Goal: Find specific page/section: Find specific page/section

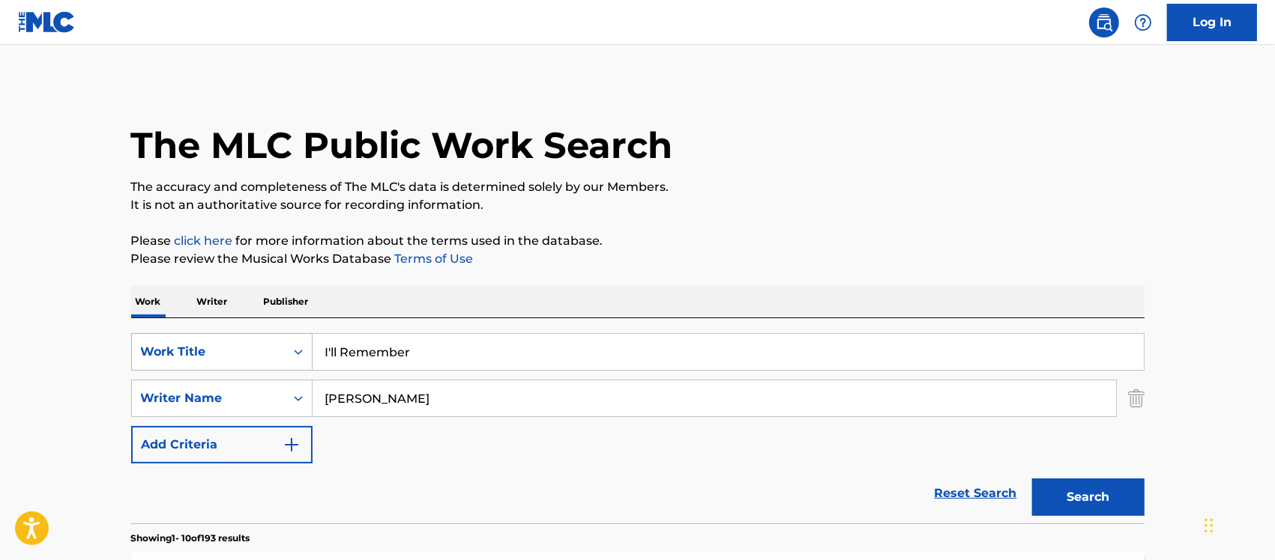
drag, startPoint x: 453, startPoint y: 358, endPoint x: 260, endPoint y: 349, distance: 193.5
click at [261, 349] on div "SearchWithCriteria13d1322e-4670-4d61-bfb9-3f630d216dd9 Work Title I'll Remember" at bounding box center [637, 351] width 1013 height 37
paste input "Like A Prayer"
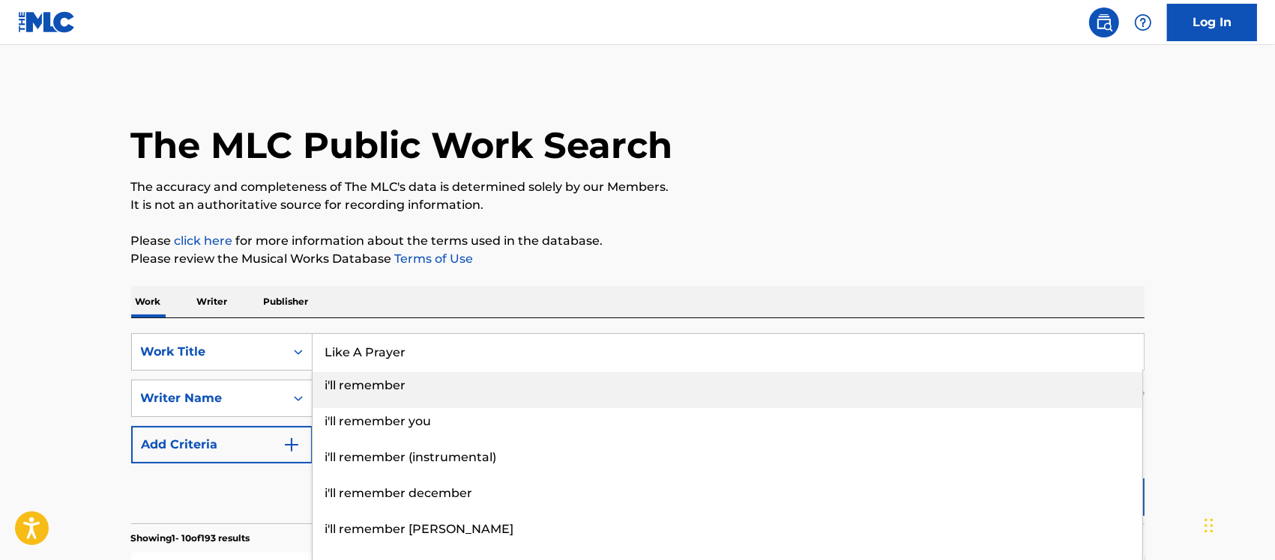
type input "Like A Prayer"
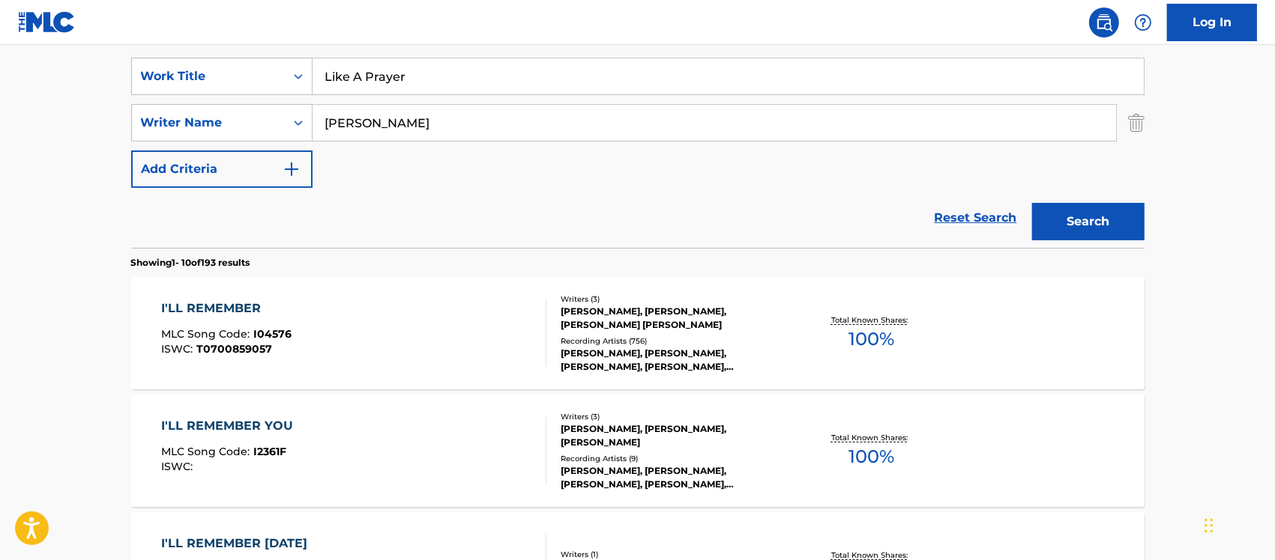
scroll to position [281, 0]
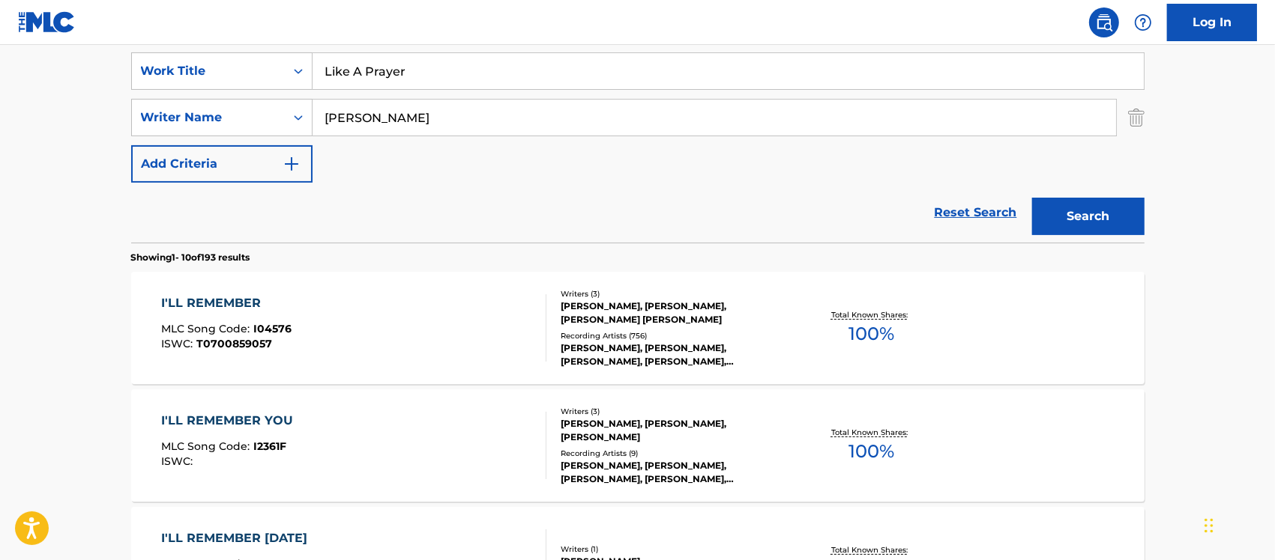
click at [1049, 217] on button "Search" at bounding box center [1088, 216] width 112 height 37
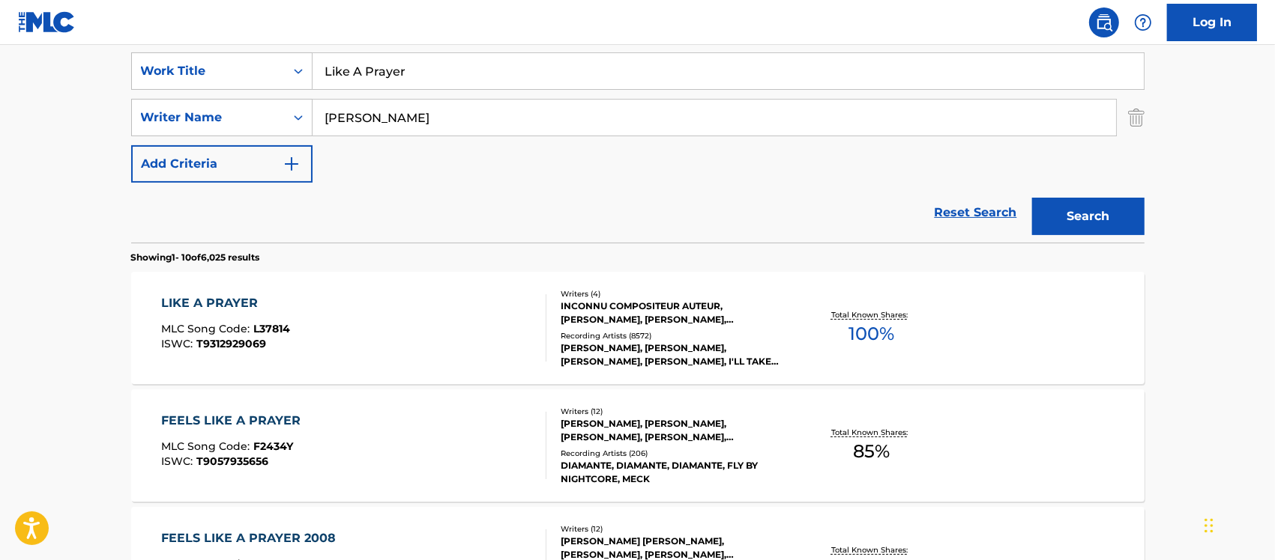
click at [432, 330] on div "LIKE A PRAYER MLC Song Code : L37814 ISWC : T9312929069" at bounding box center [353, 327] width 385 height 67
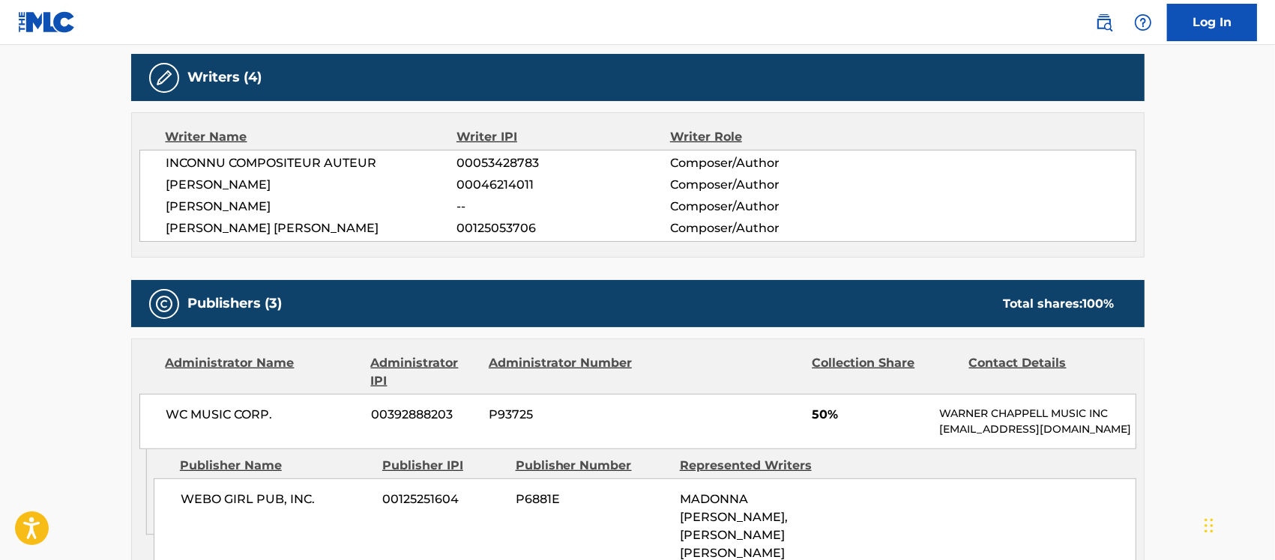
scroll to position [656, 0]
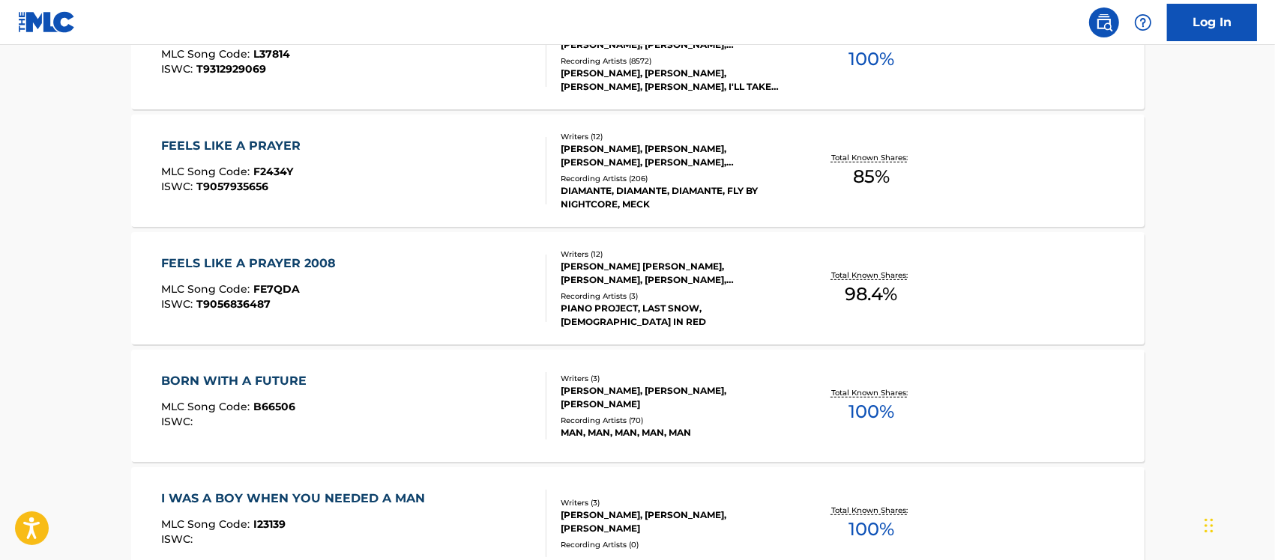
scroll to position [375, 0]
